Goal: Check status: Check status

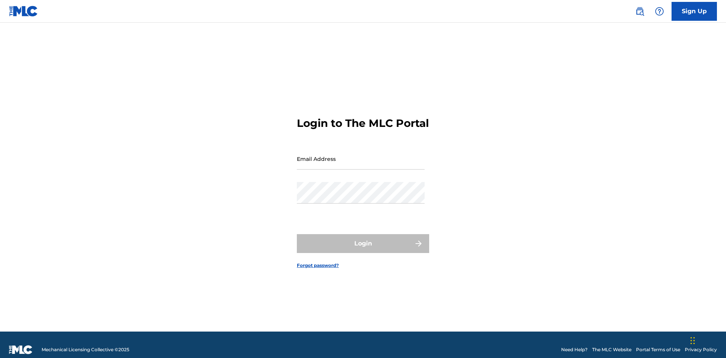
scroll to position [10, 0]
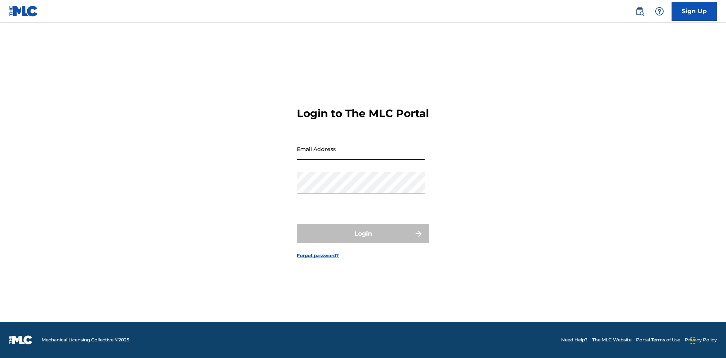
click at [361, 155] on input "Email Address" at bounding box center [361, 149] width 128 height 22
type input "[EMAIL_ADDRESS][DOMAIN_NAME]"
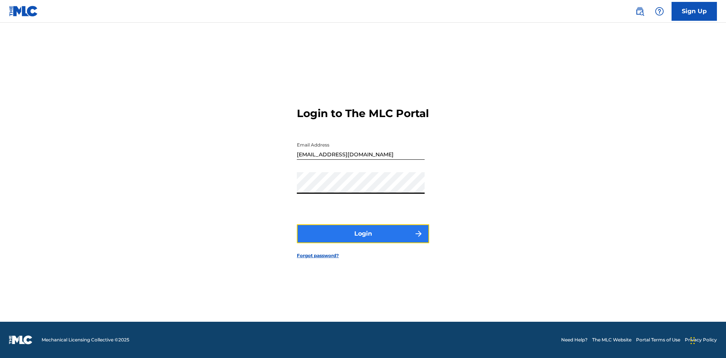
click at [363, 240] on button "Login" at bounding box center [363, 233] width 132 height 19
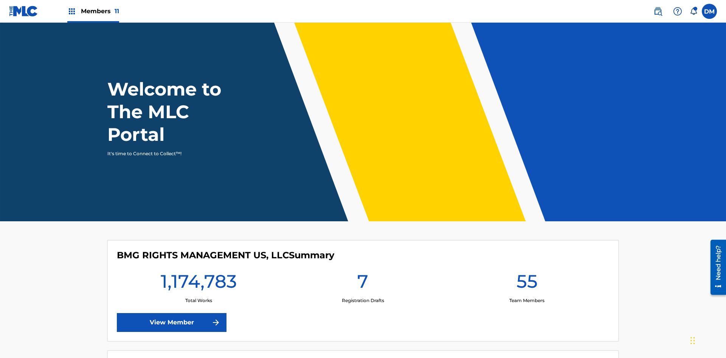
click at [93, 11] on span "Members 11" at bounding box center [100, 11] width 38 height 9
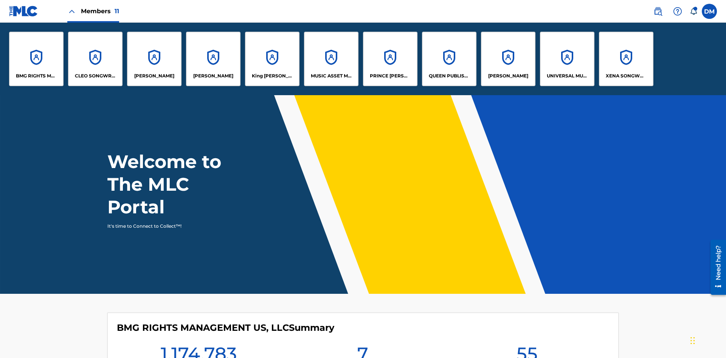
scroll to position [27, 0]
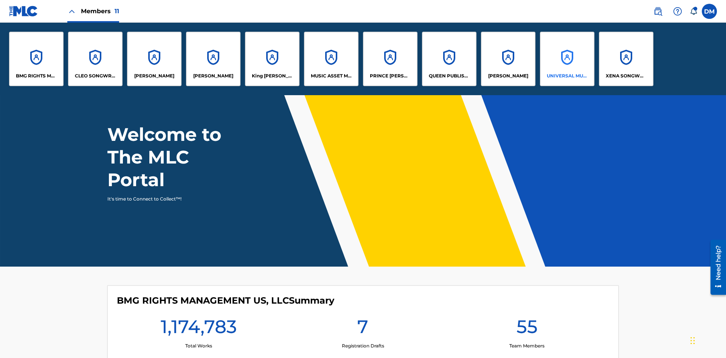
click at [566, 76] on p "UNIVERSAL MUSIC PUB GROUP" at bounding box center [566, 76] width 41 height 7
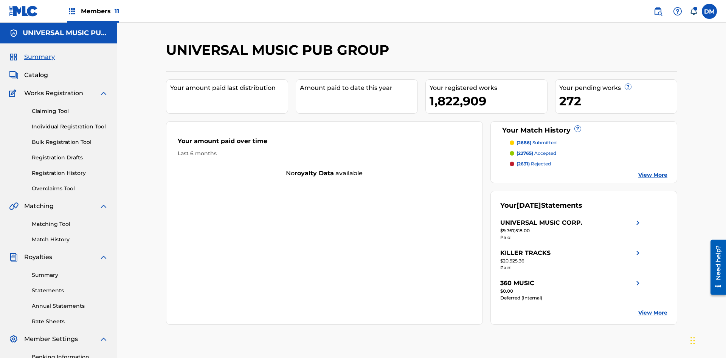
scroll to position [110, 0]
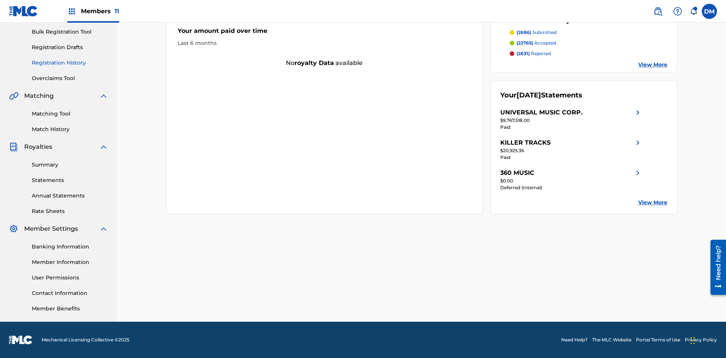
click at [70, 63] on link "Registration History" at bounding box center [70, 63] width 76 height 8
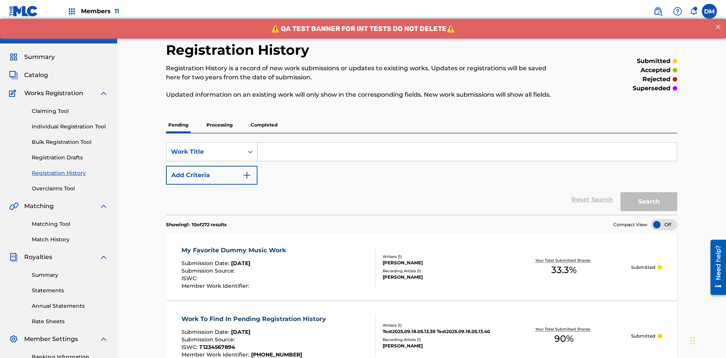
scroll to position [102, 0]
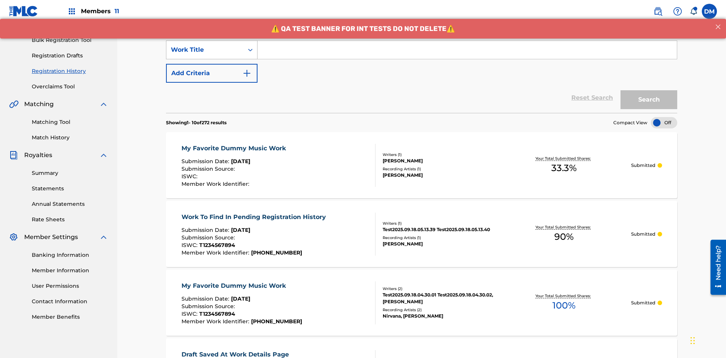
click at [205, 50] on div "Work Title" at bounding box center [205, 49] width 68 height 9
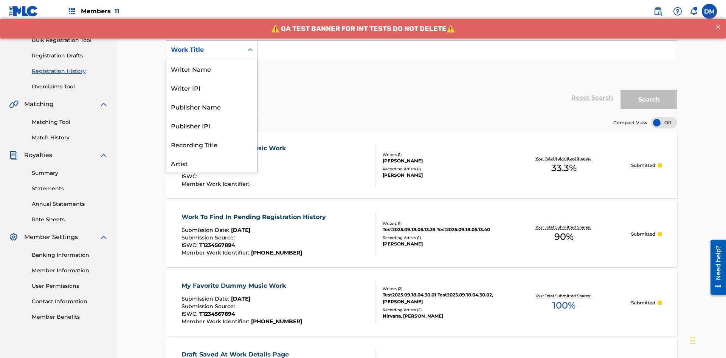
scroll to position [38, 0]
click at [212, 163] on div "Work Title" at bounding box center [211, 163] width 91 height 19
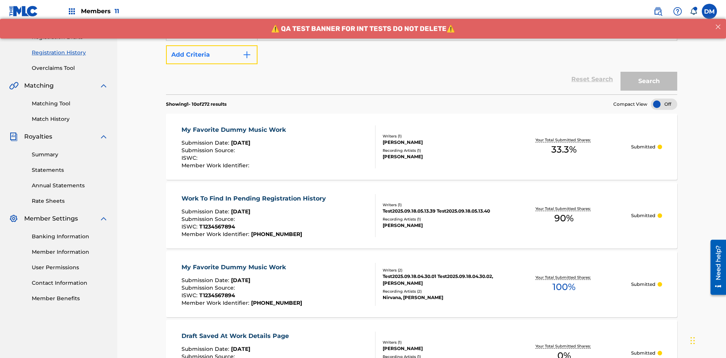
click at [212, 55] on button "Add Criteria" at bounding box center [211, 54] width 91 height 19
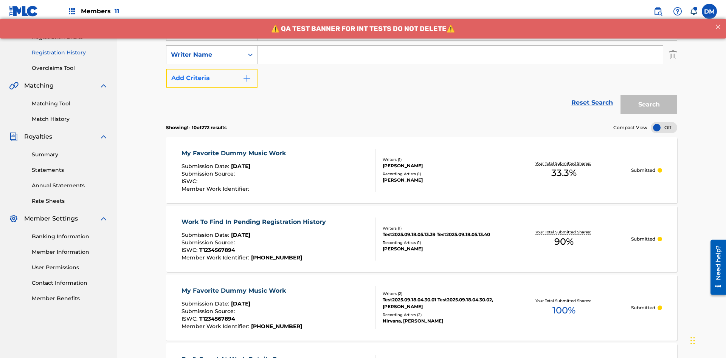
scroll to position [125, 0]
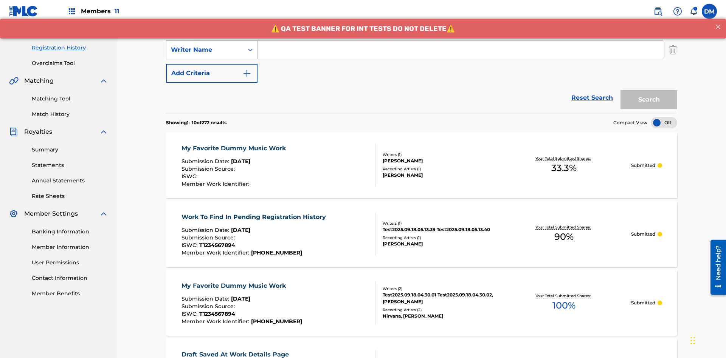
click at [205, 50] on div "Writer Name" at bounding box center [205, 49] width 68 height 9
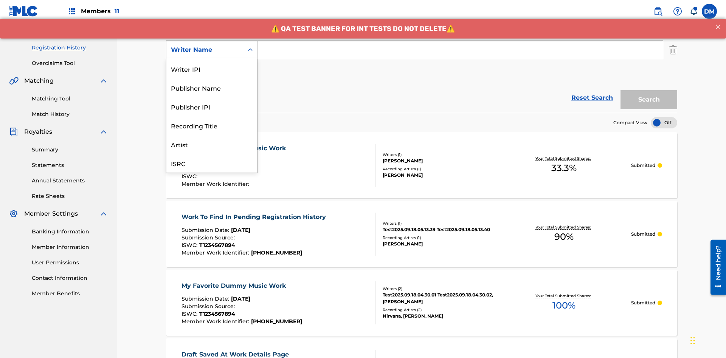
scroll to position [19, 0]
click at [212, 107] on div "Recording Title" at bounding box center [211, 106] width 91 height 19
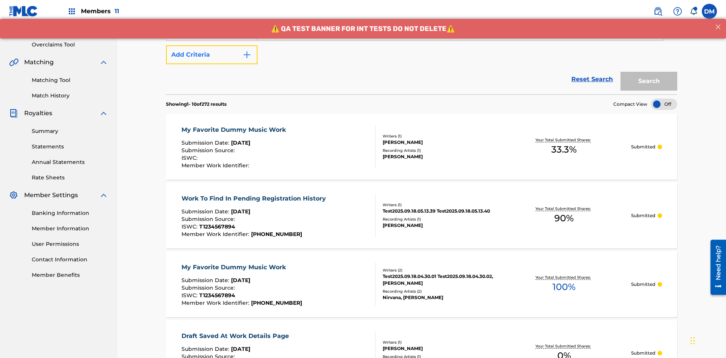
click at [212, 55] on button "Add Criteria" at bounding box center [211, 54] width 91 height 19
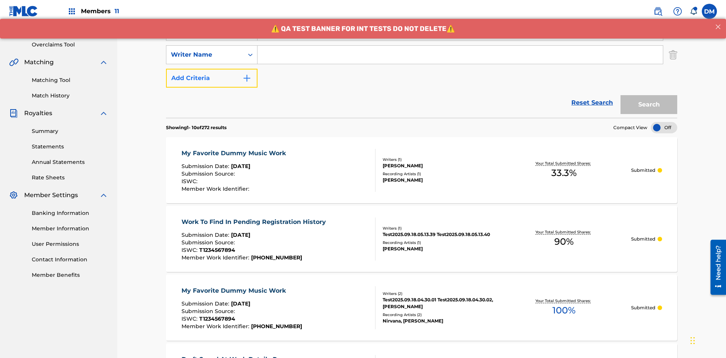
scroll to position [149, 0]
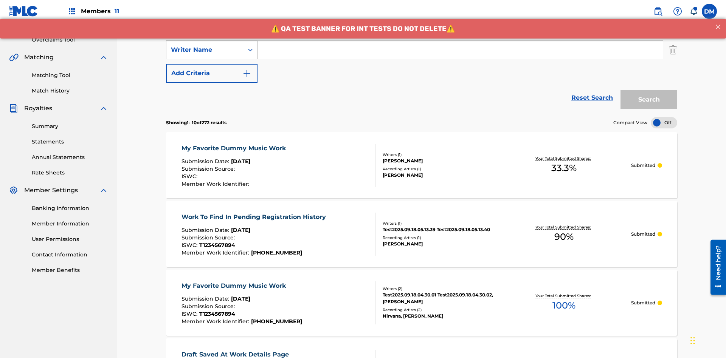
click at [205, 50] on div "Writer Name" at bounding box center [205, 49] width 68 height 9
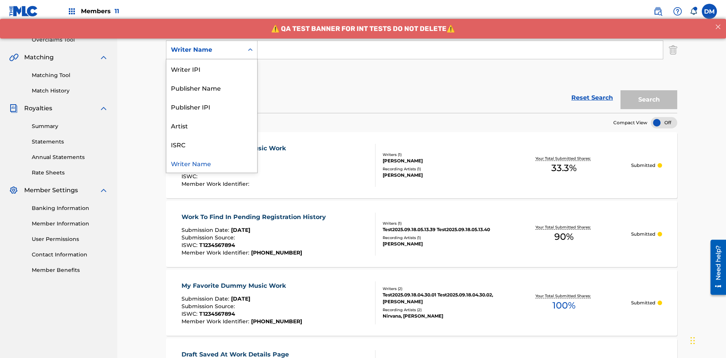
click at [212, 144] on div "ISRC" at bounding box center [211, 144] width 91 height 19
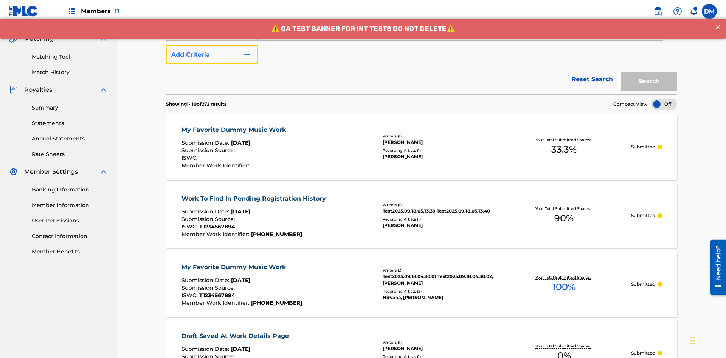
click at [212, 55] on button "Add Criteria" at bounding box center [211, 54] width 91 height 19
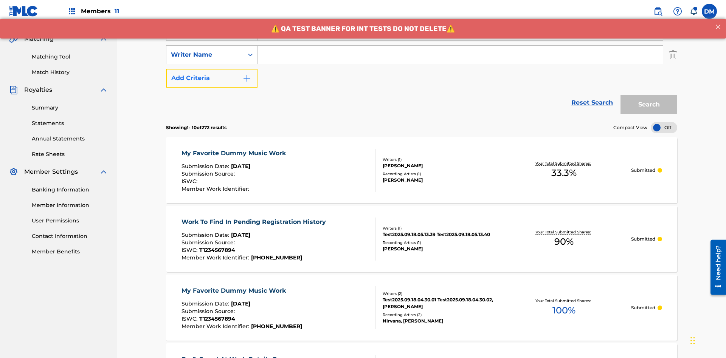
scroll to position [172, 0]
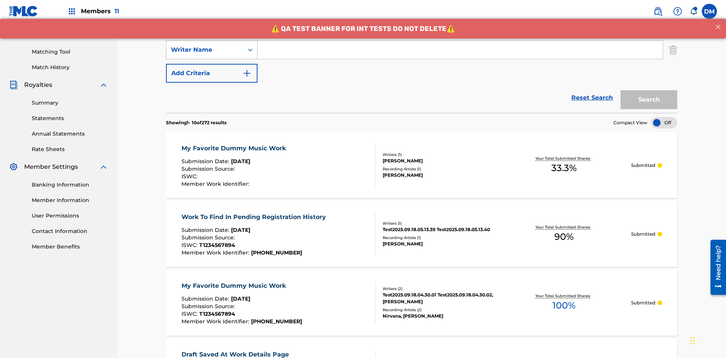
click at [205, 50] on div "Writer Name" at bounding box center [205, 49] width 68 height 9
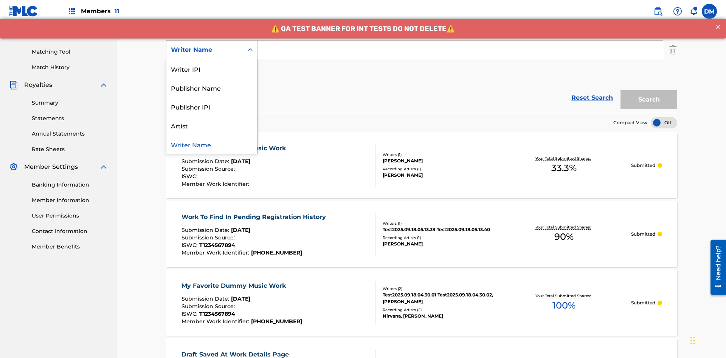
click at [212, 144] on div "Writer Name" at bounding box center [211, 144] width 91 height 19
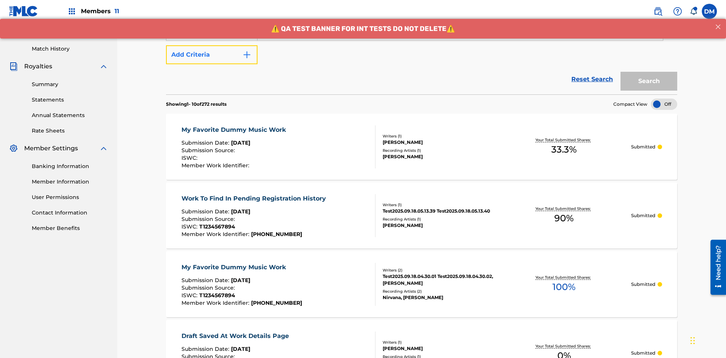
click at [212, 55] on button "Add Criteria" at bounding box center [211, 54] width 91 height 19
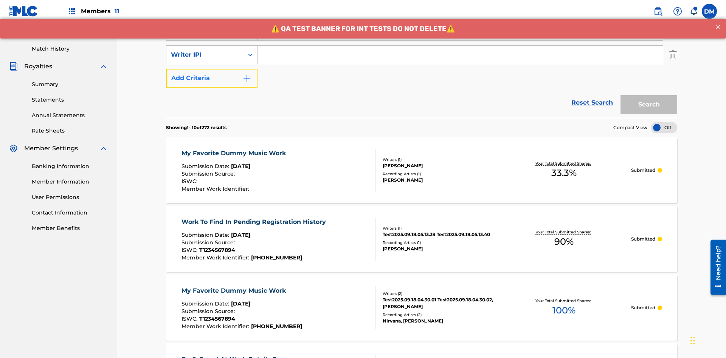
scroll to position [196, 0]
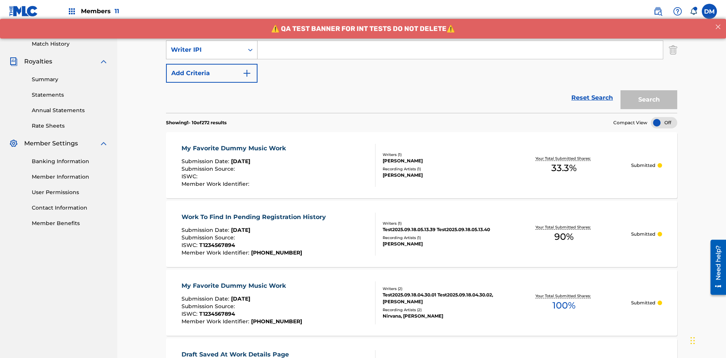
click at [205, 50] on div "Writer IPI" at bounding box center [205, 49] width 68 height 9
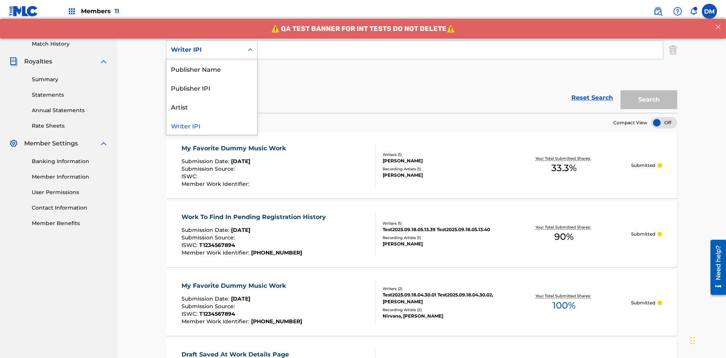
click at [212, 69] on div "Publisher Name" at bounding box center [211, 68] width 91 height 19
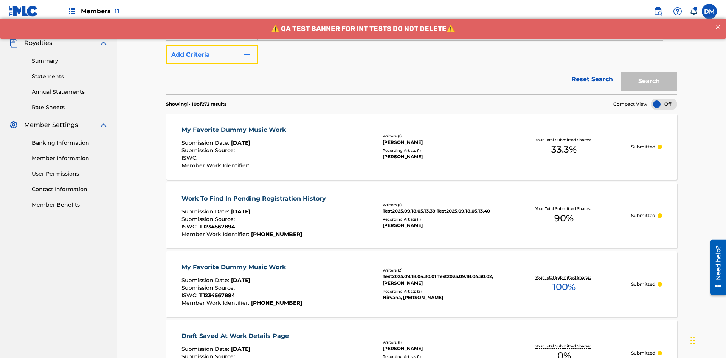
click at [212, 55] on button "Add Criteria" at bounding box center [211, 54] width 91 height 19
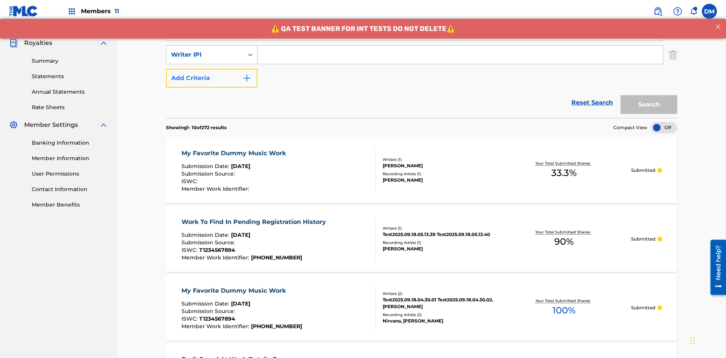
scroll to position [219, 0]
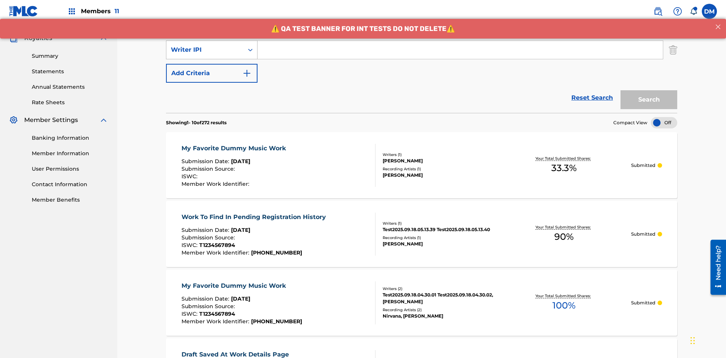
click at [205, 50] on div "Writer IPI" at bounding box center [205, 49] width 68 height 9
click at [212, 69] on div "Publisher IPI" at bounding box center [211, 68] width 91 height 19
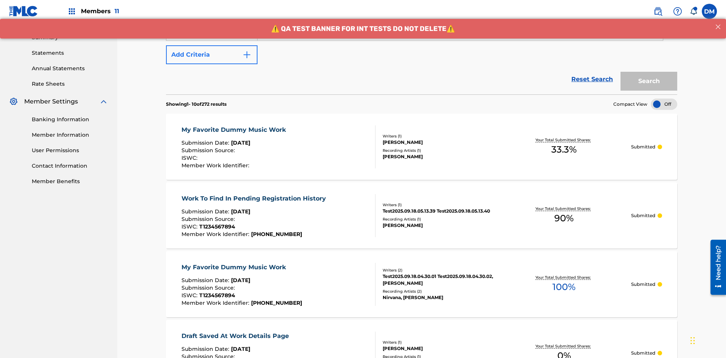
click at [212, 55] on button "Add Criteria" at bounding box center [211, 54] width 91 height 19
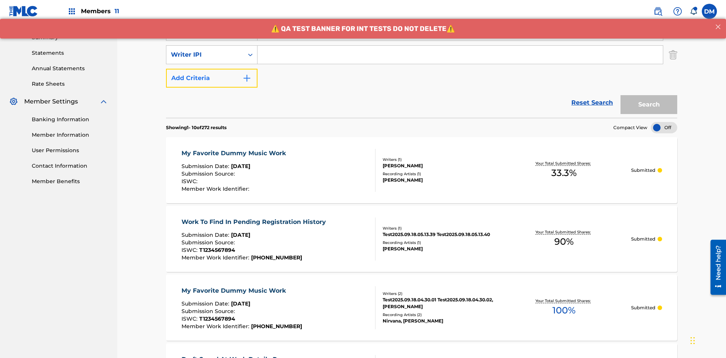
scroll to position [243, 0]
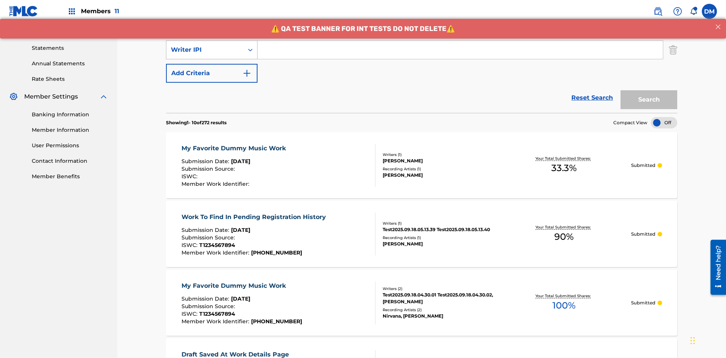
click at [205, 50] on div "Writer IPI" at bounding box center [205, 49] width 68 height 9
click at [212, 69] on div "Artist" at bounding box center [211, 68] width 91 height 19
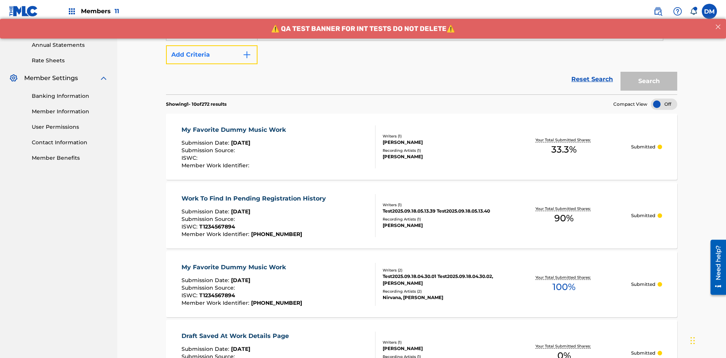
click at [212, 55] on button "Add Criteria" at bounding box center [211, 54] width 91 height 19
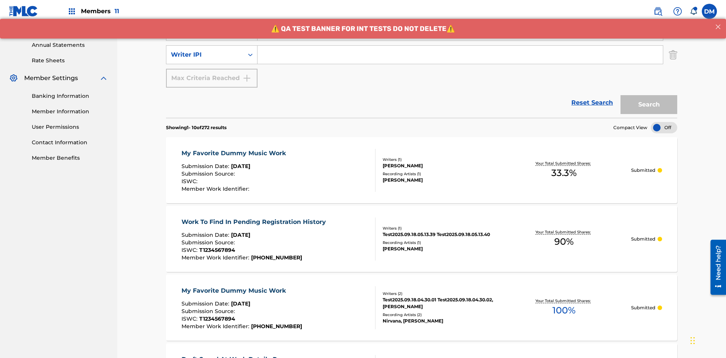
scroll to position [266, 0]
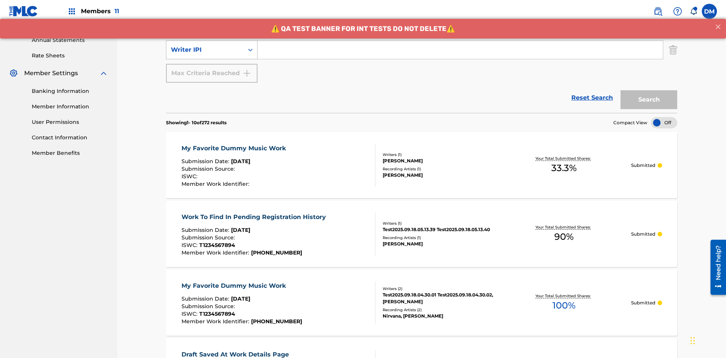
click at [205, 50] on div "Writer IPI" at bounding box center [205, 49] width 68 height 9
click at [212, 69] on div "Writer IPI" at bounding box center [211, 68] width 91 height 19
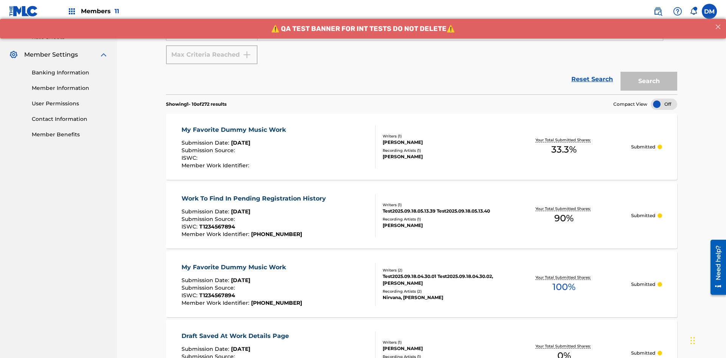
scroll to position [144, 0]
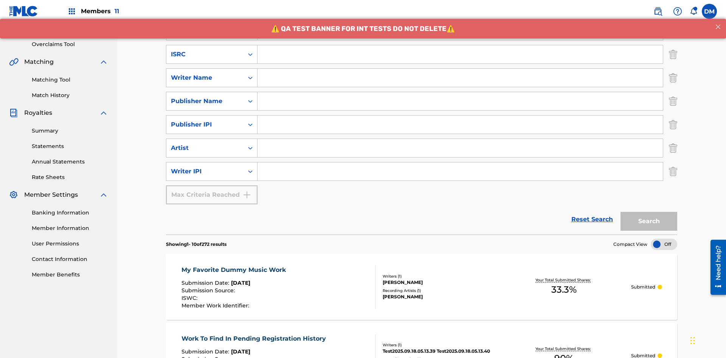
click at [460, 54] on input "Search Form" at bounding box center [459, 54] width 405 height 18
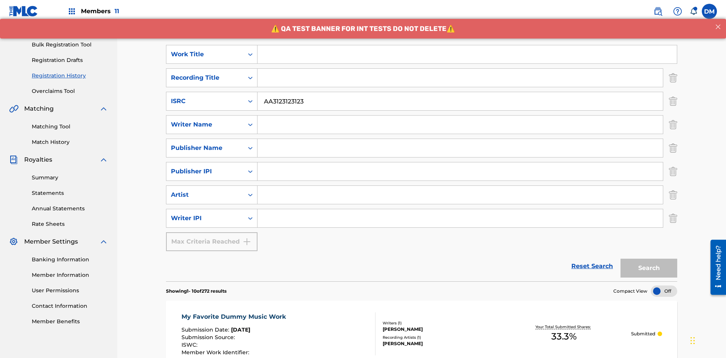
type input "AA3123123123"
click at [467, 54] on input "Search Form" at bounding box center [466, 54] width 419 height 18
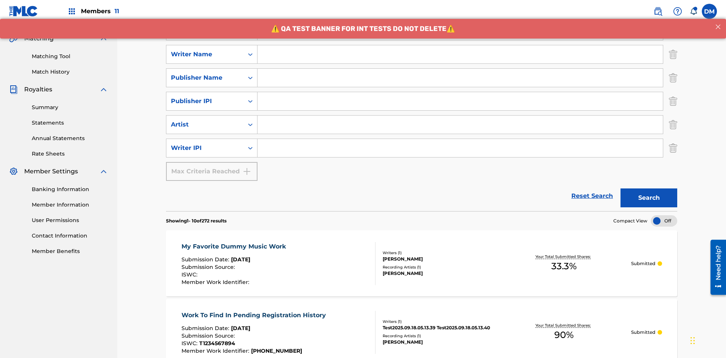
type input "MY FAVORITE DUMMY MUSIC WORK"
click at [460, 54] on input "Search Form" at bounding box center [459, 54] width 405 height 18
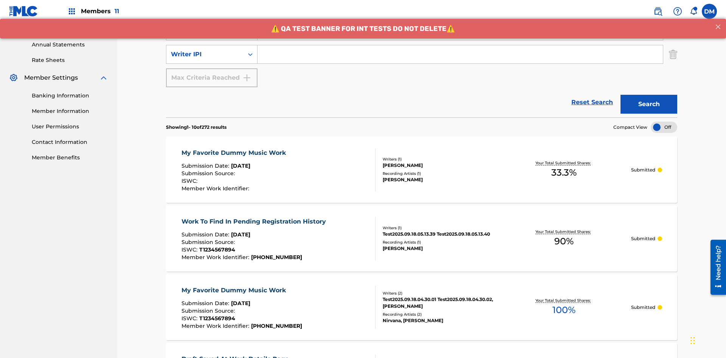
type input "[PERSON_NAME]"
click at [460, 54] on input "Search Form" at bounding box center [459, 54] width 405 height 18
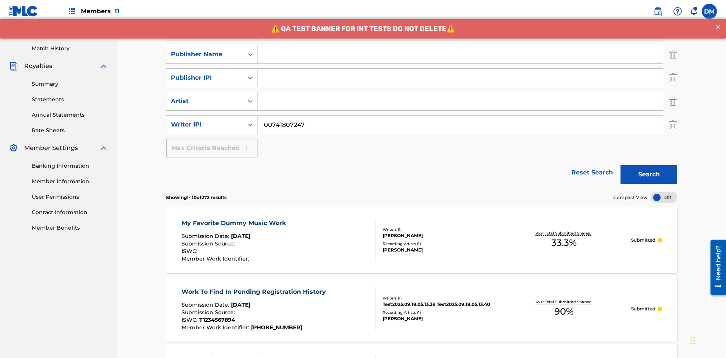
type input "00741807247"
click at [460, 54] on input "Search Form" at bounding box center [459, 54] width 405 height 18
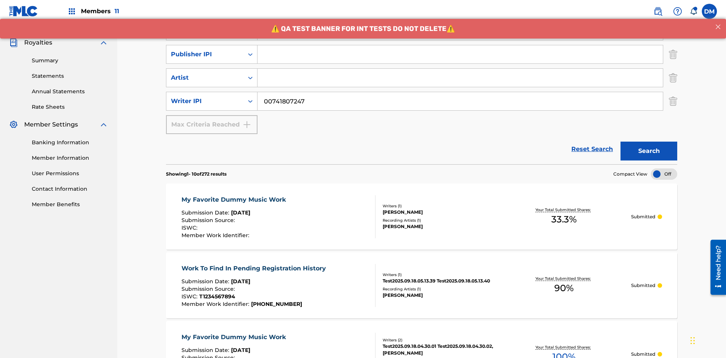
type input "CALACA"
click at [460, 54] on input "Search Form" at bounding box center [459, 54] width 405 height 18
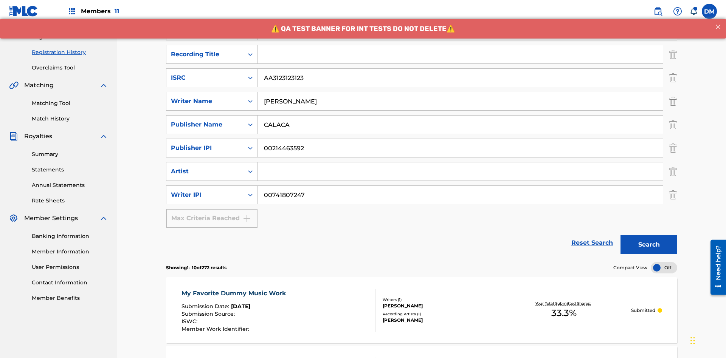
type input "00214463592"
click at [460, 54] on input "Search Form" at bounding box center [459, 54] width 405 height 18
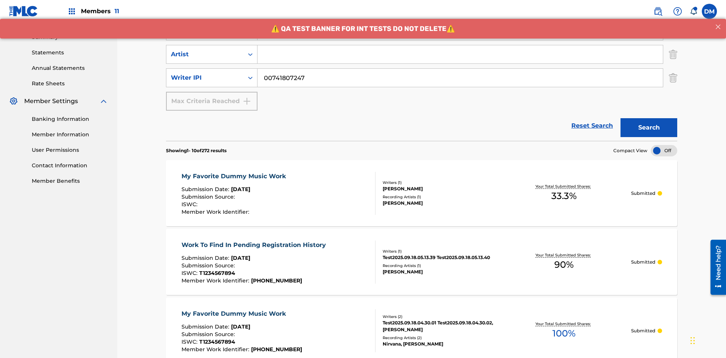
type input "Best Song Ever"
click at [460, 54] on input "Search Form" at bounding box center [459, 54] width 405 height 18
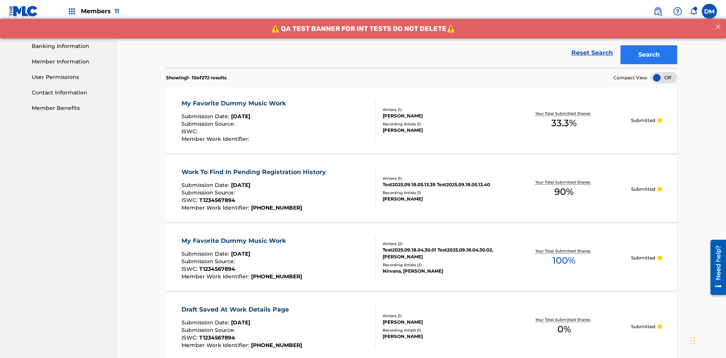
type input "[PERSON_NAME]"
click at [648, 55] on button "Search" at bounding box center [648, 54] width 57 height 19
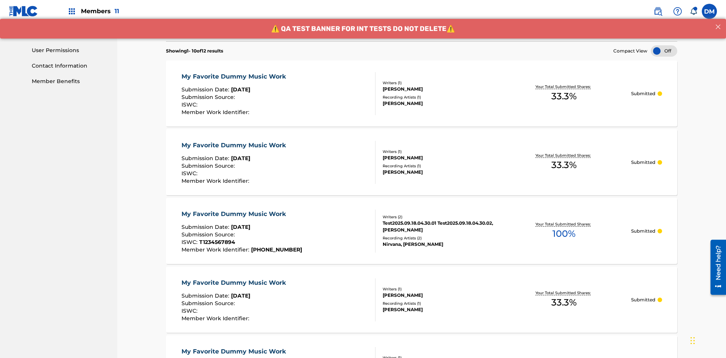
scroll to position [364, 0]
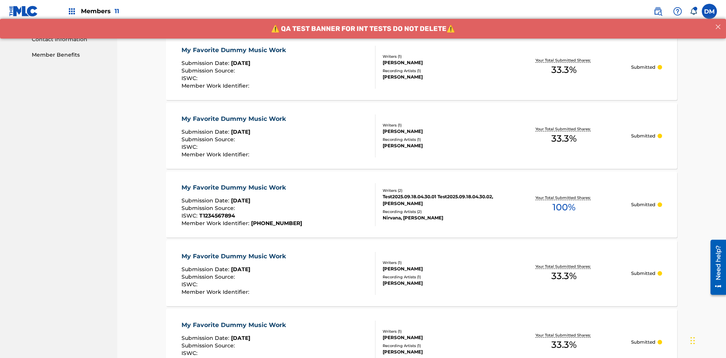
click at [234, 50] on div "My Favorite Dummy Music Work" at bounding box center [235, 50] width 108 height 9
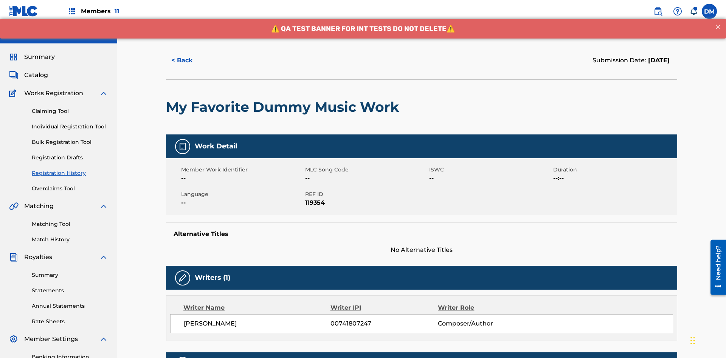
scroll to position [223, 0]
